Goal: Check status: Check status

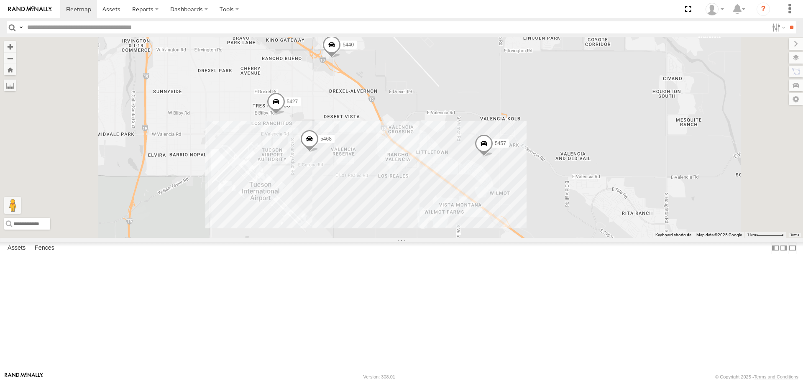
select select "**********"
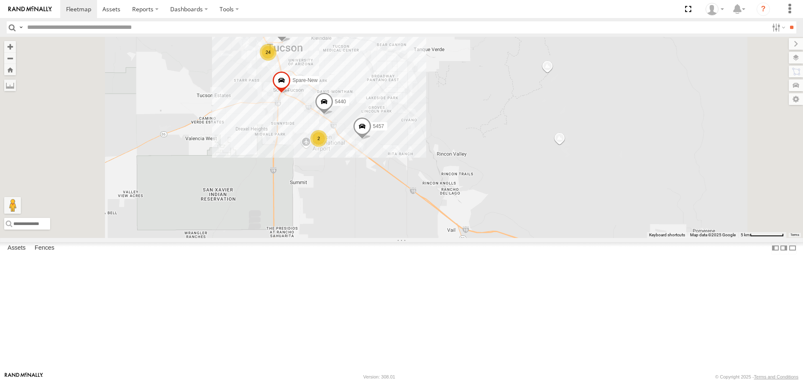
drag, startPoint x: 413, startPoint y: 242, endPoint x: 433, endPoint y: 204, distance: 42.7
click at [432, 205] on div "5440 Spare-New 5457 5456 24 2" at bounding box center [401, 137] width 803 height 201
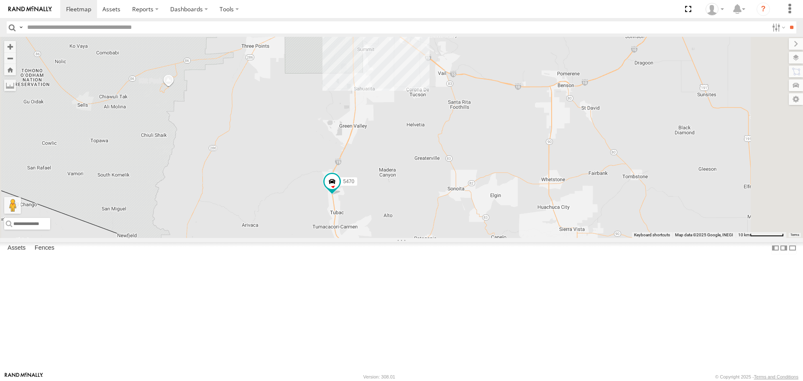
drag, startPoint x: 443, startPoint y: 299, endPoint x: 483, endPoint y: 204, distance: 102.6
click at [483, 204] on div "Spare-New 5457 25 5470 3" at bounding box center [401, 137] width 803 height 201
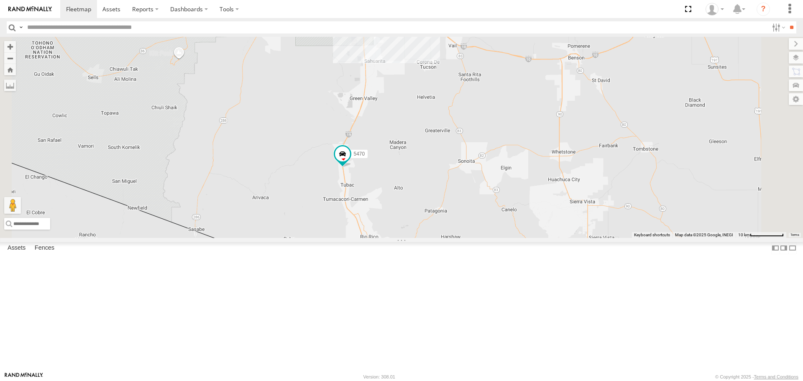
drag, startPoint x: 440, startPoint y: 293, endPoint x: 454, endPoint y: 262, distance: 33.5
click at [454, 238] on div "Spare-New 5457 25 5470 3" at bounding box center [401, 137] width 803 height 201
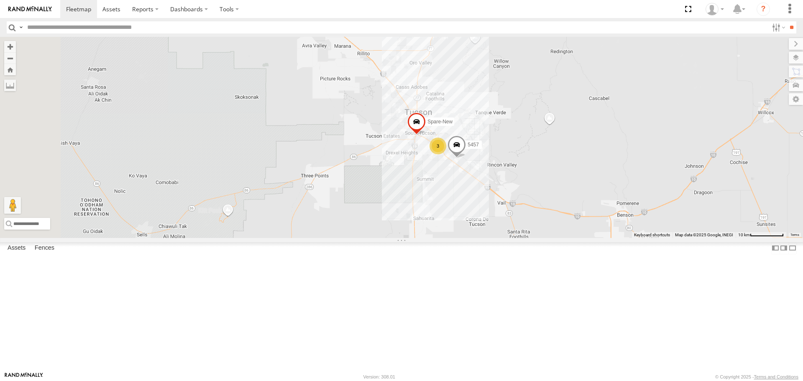
drag, startPoint x: 435, startPoint y: 94, endPoint x: 484, endPoint y: 256, distance: 169.4
click at [484, 238] on div "5470 3 Spare-New 5457" at bounding box center [401, 137] width 803 height 201
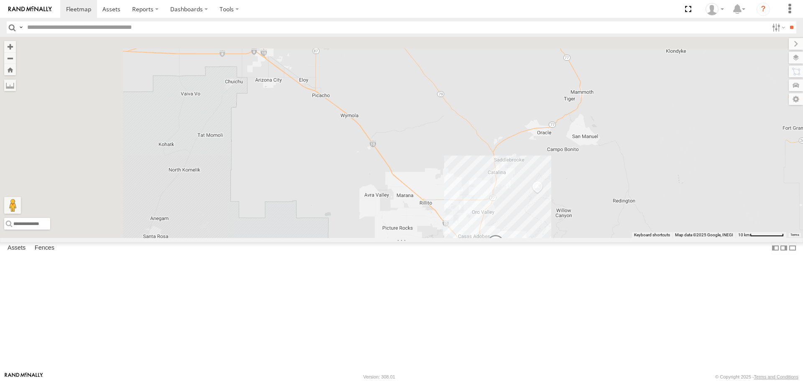
drag, startPoint x: 442, startPoint y: 152, endPoint x: 500, endPoint y: 293, distance: 152.3
click at [500, 238] on div "5470 3 Spare-New 5457 24 5456" at bounding box center [401, 137] width 803 height 201
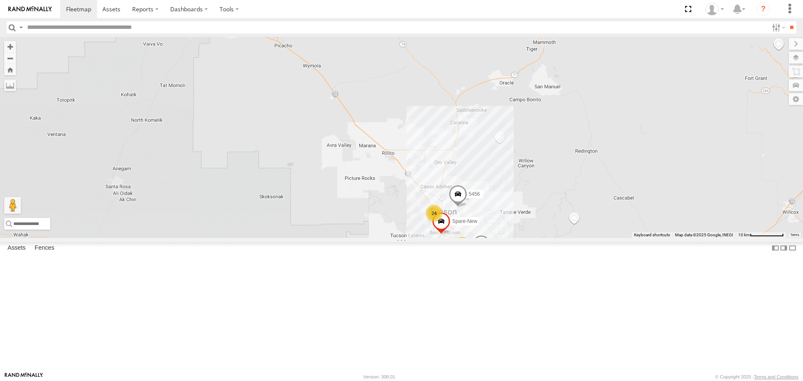
drag, startPoint x: 514, startPoint y: 292, endPoint x: 451, endPoint y: 221, distance: 95.4
click at [451, 219] on div "← Move left → Move right ↑ Move up ↓ Move down + Zoom in - Zoom out Home Jump l…" at bounding box center [401, 137] width 803 height 201
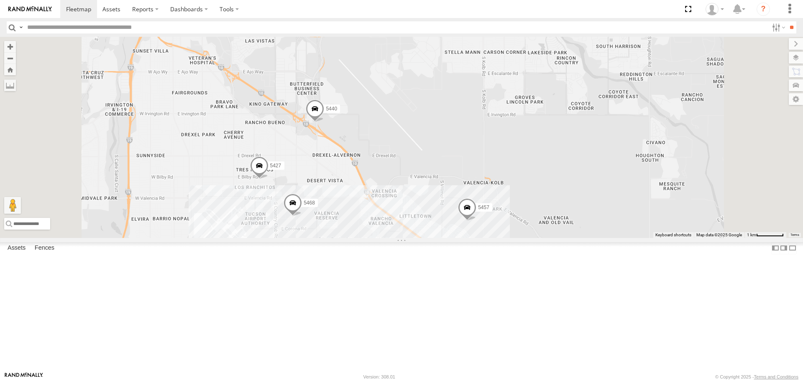
click at [477, 221] on span at bounding box center [467, 209] width 18 height 23
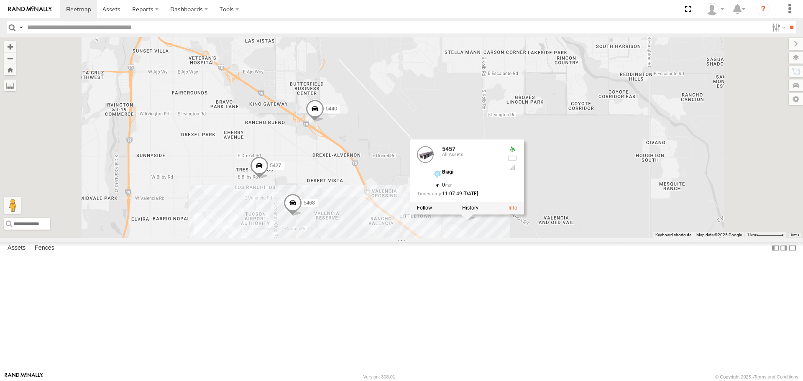
click at [519, 238] on div "5456 Spare-New 5457 5440 5468 Spare 5427 5457 All Assets Biagi 32.12607 , -110.…" at bounding box center [401, 137] width 803 height 201
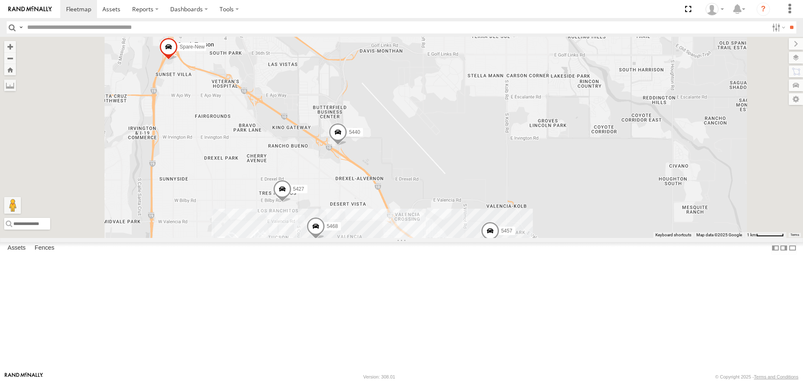
drag, startPoint x: 313, startPoint y: 154, endPoint x: 399, endPoint y: 257, distance: 134.9
click at [399, 238] on div "5456 Spare-New 5457 5440 5468 Spare 5427" at bounding box center [401, 137] width 803 height 201
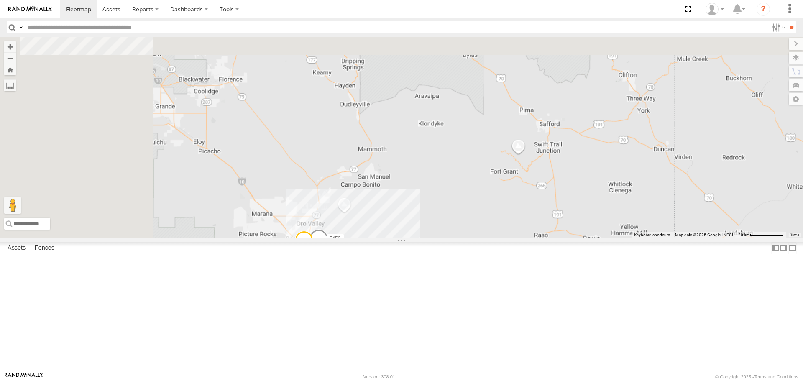
drag, startPoint x: 292, startPoint y: 162, endPoint x: 432, endPoint y: 344, distance: 229.5
click at [430, 238] on div "5456 Spare-New 5457 5440 5468 Spare 5427" at bounding box center [401, 137] width 803 height 201
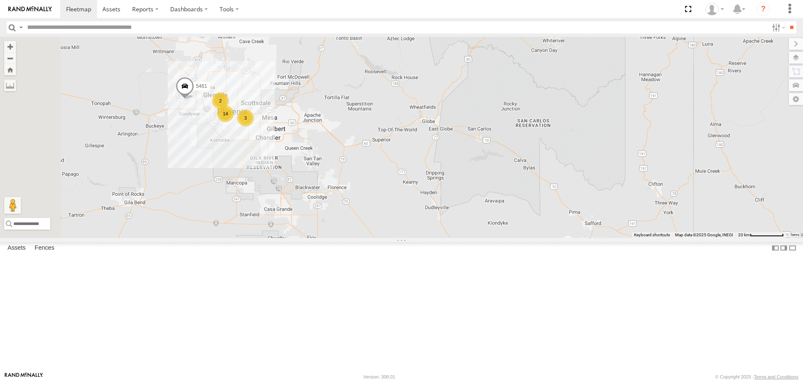
drag, startPoint x: 302, startPoint y: 171, endPoint x: 372, endPoint y: 265, distance: 117.2
click at [372, 238] on div "26 3 14 4 5461 2" at bounding box center [401, 137] width 803 height 201
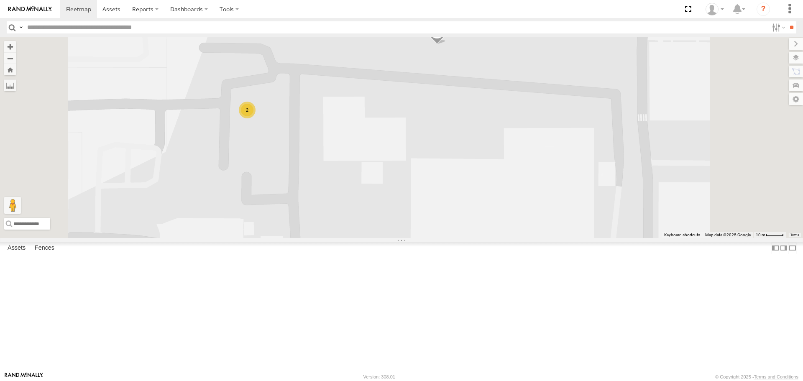
click at [256, 118] on div "2" at bounding box center [247, 110] width 17 height 17
